Goal: Transaction & Acquisition: Book appointment/travel/reservation

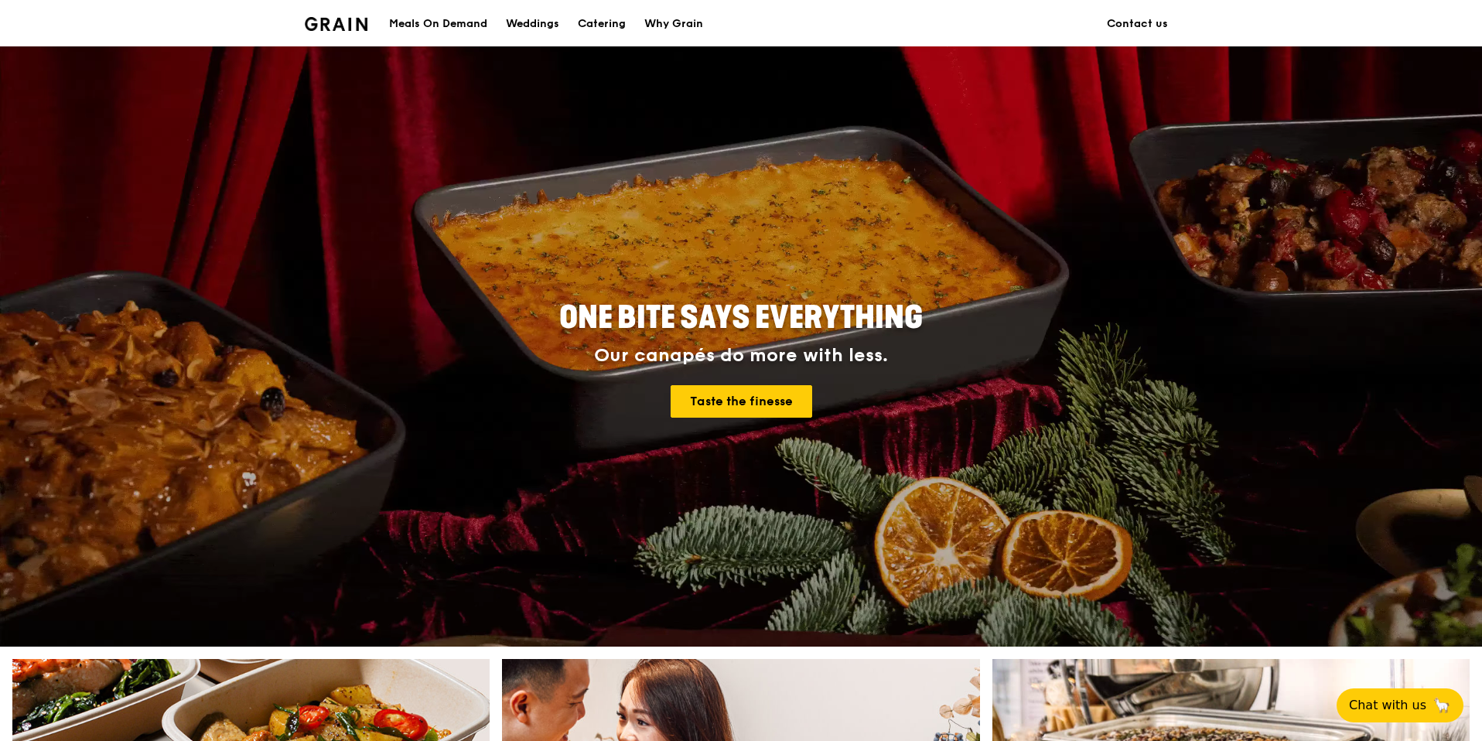
scroll to position [391, 0]
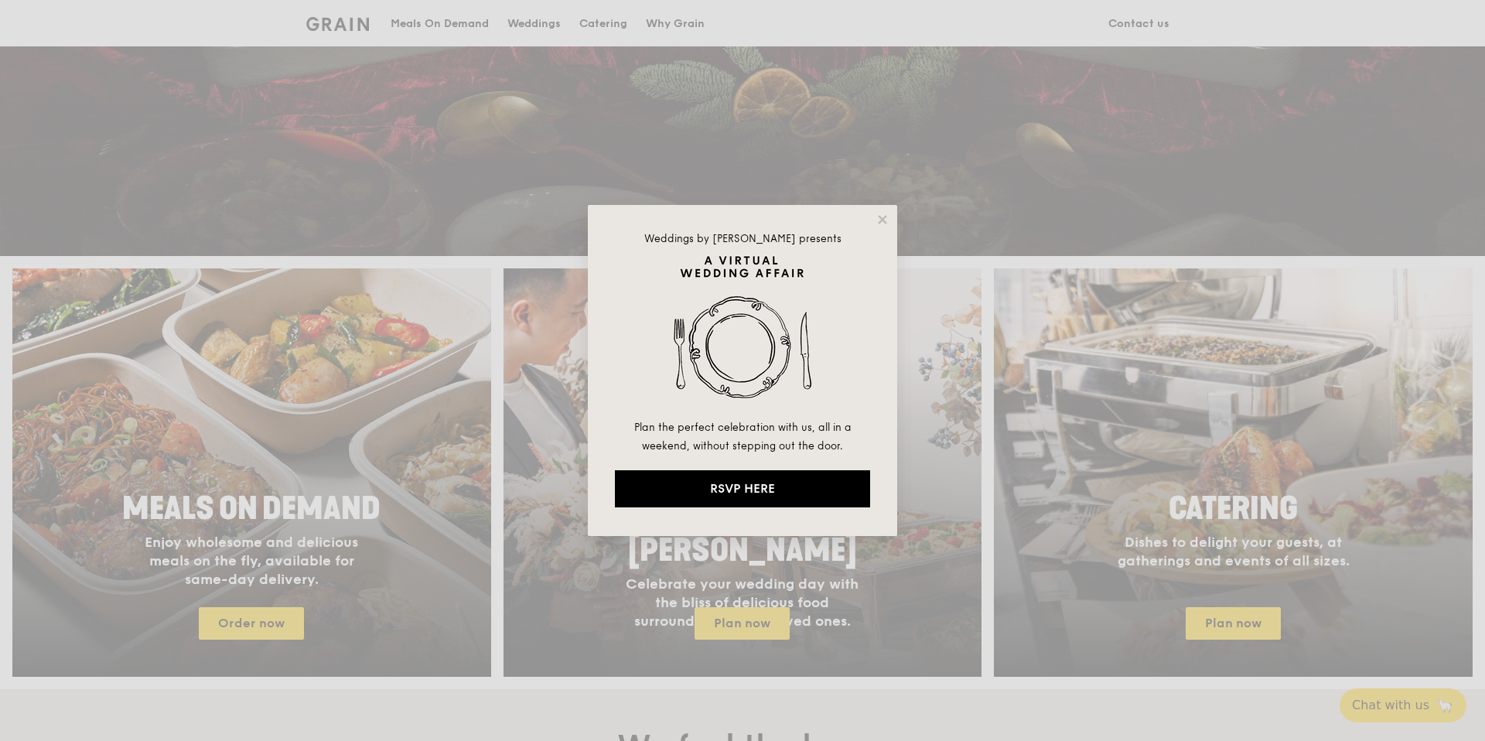
drag, startPoint x: 881, startPoint y: 221, endPoint x: 876, endPoint y: 232, distance: 11.8
click at [881, 220] on icon at bounding box center [882, 219] width 9 height 9
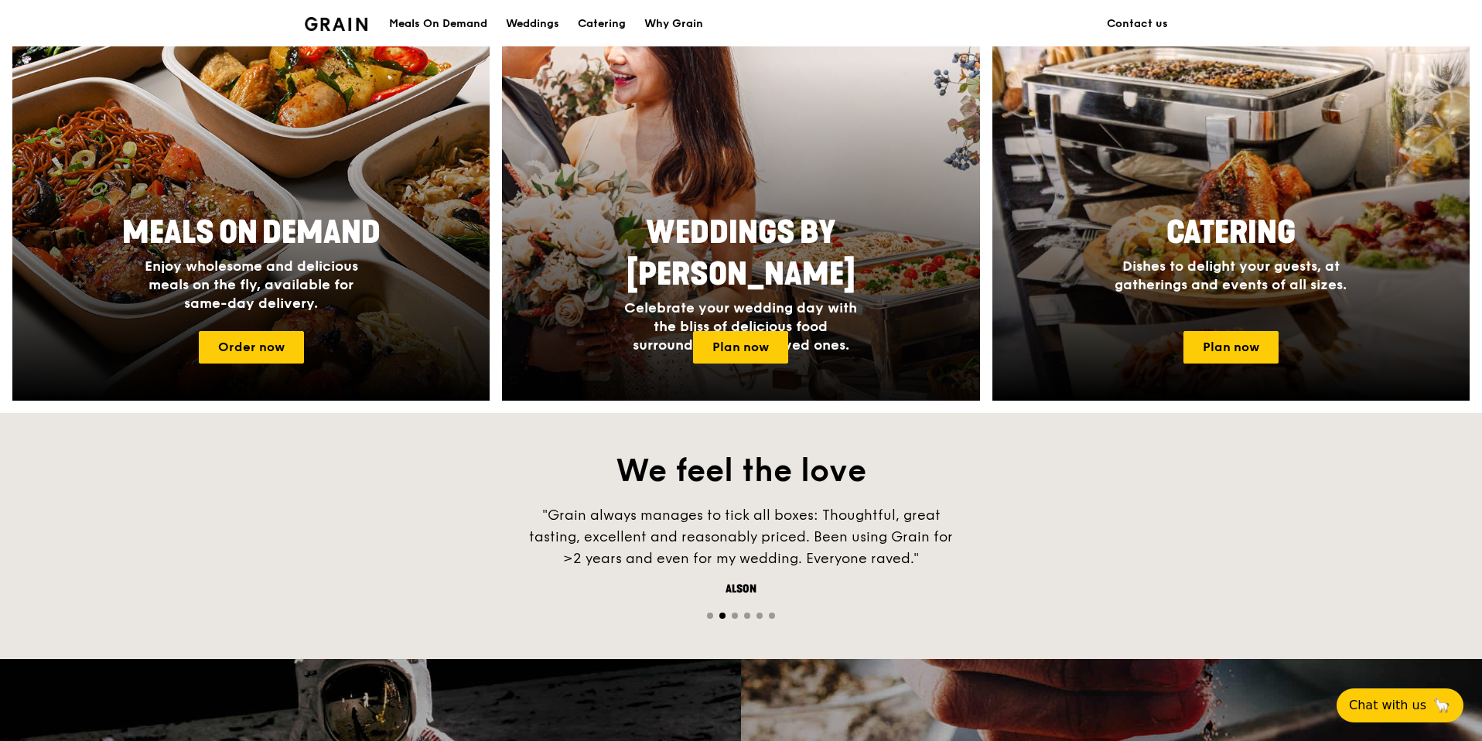
scroll to position [686, 0]
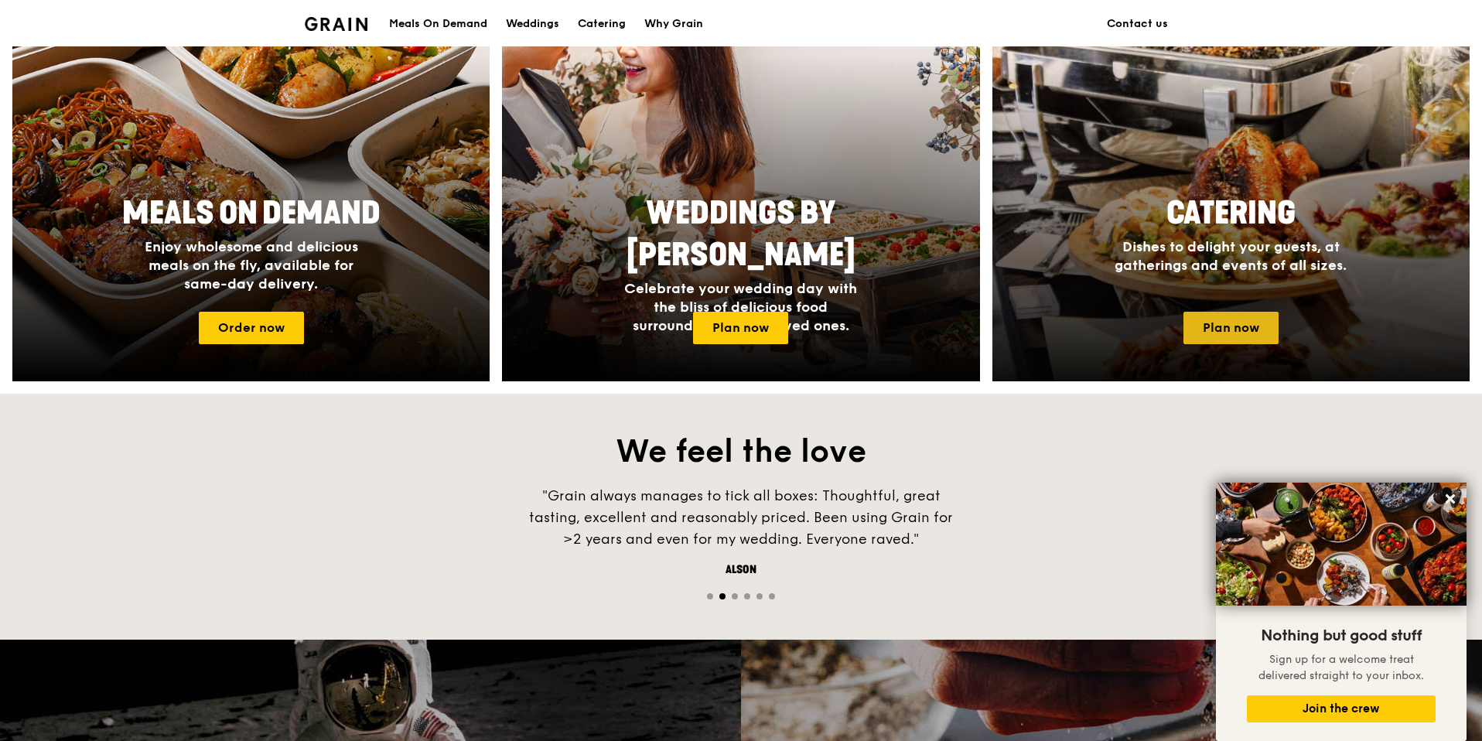
click at [1250, 321] on link "Plan now" at bounding box center [1231, 328] width 95 height 32
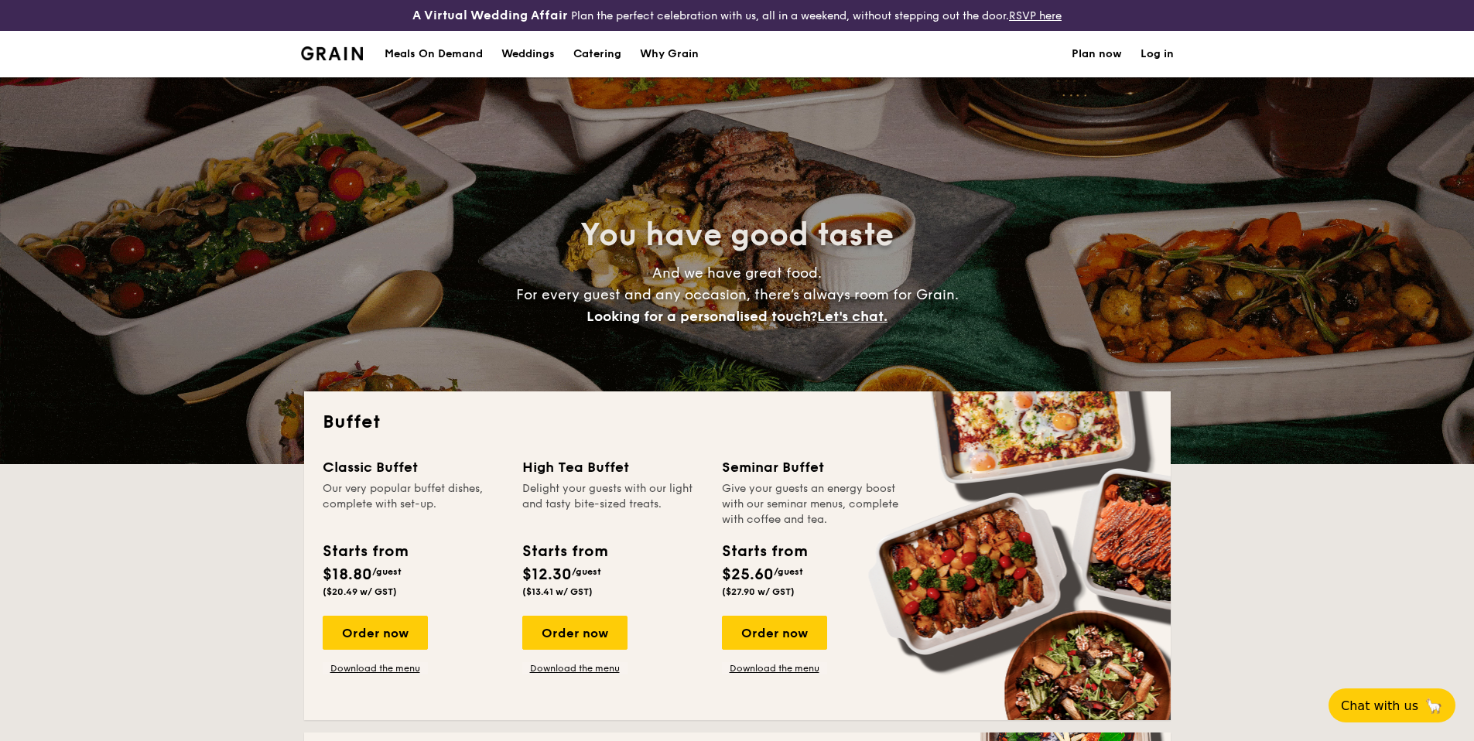
select select
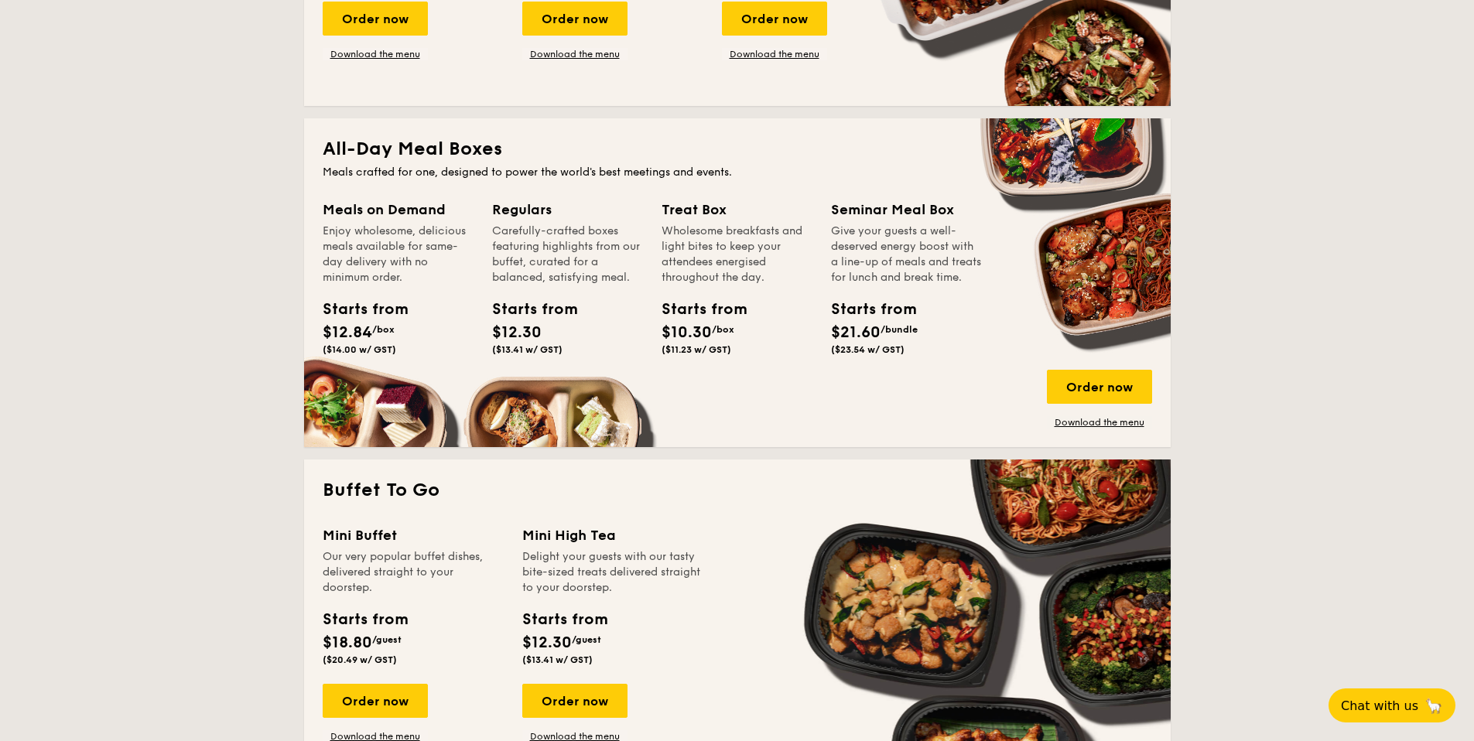
scroll to position [758, 0]
